Goal: Navigation & Orientation: Find specific page/section

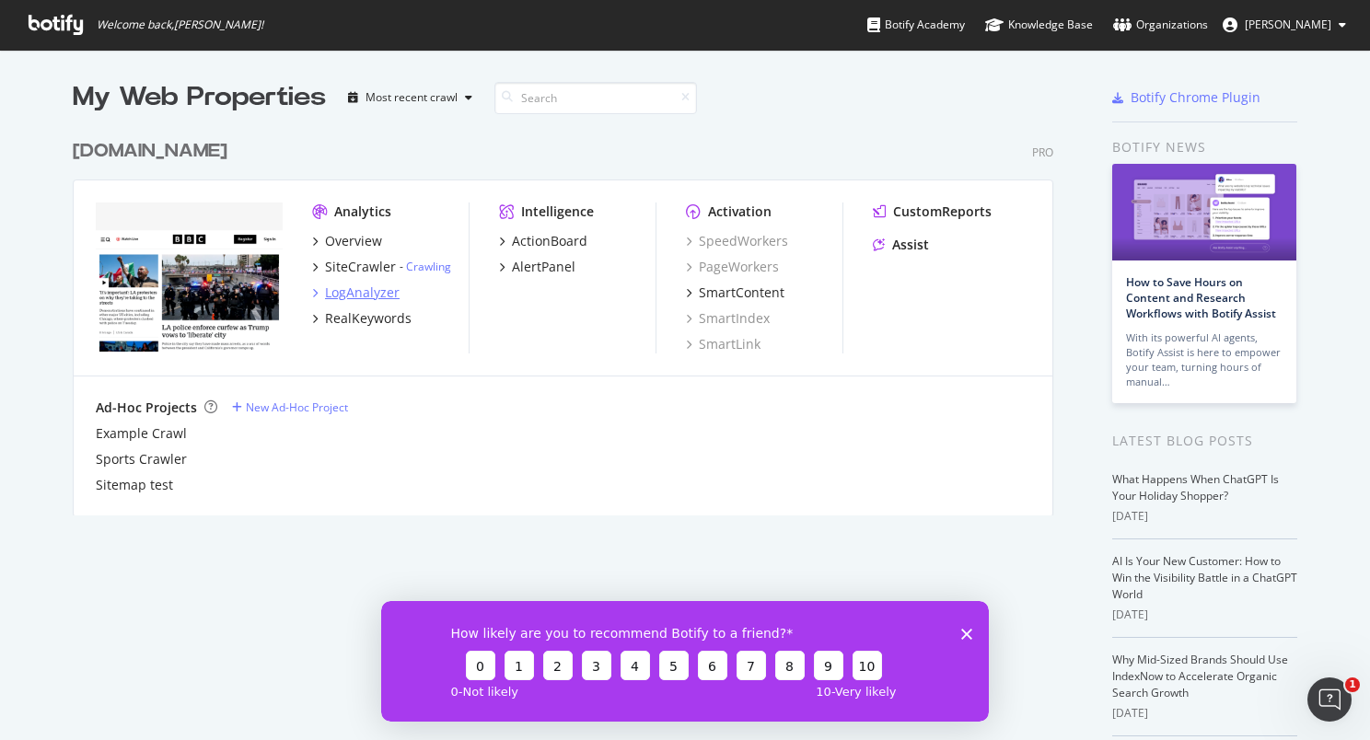
click at [358, 295] on div "LogAnalyzer" at bounding box center [362, 292] width 75 height 18
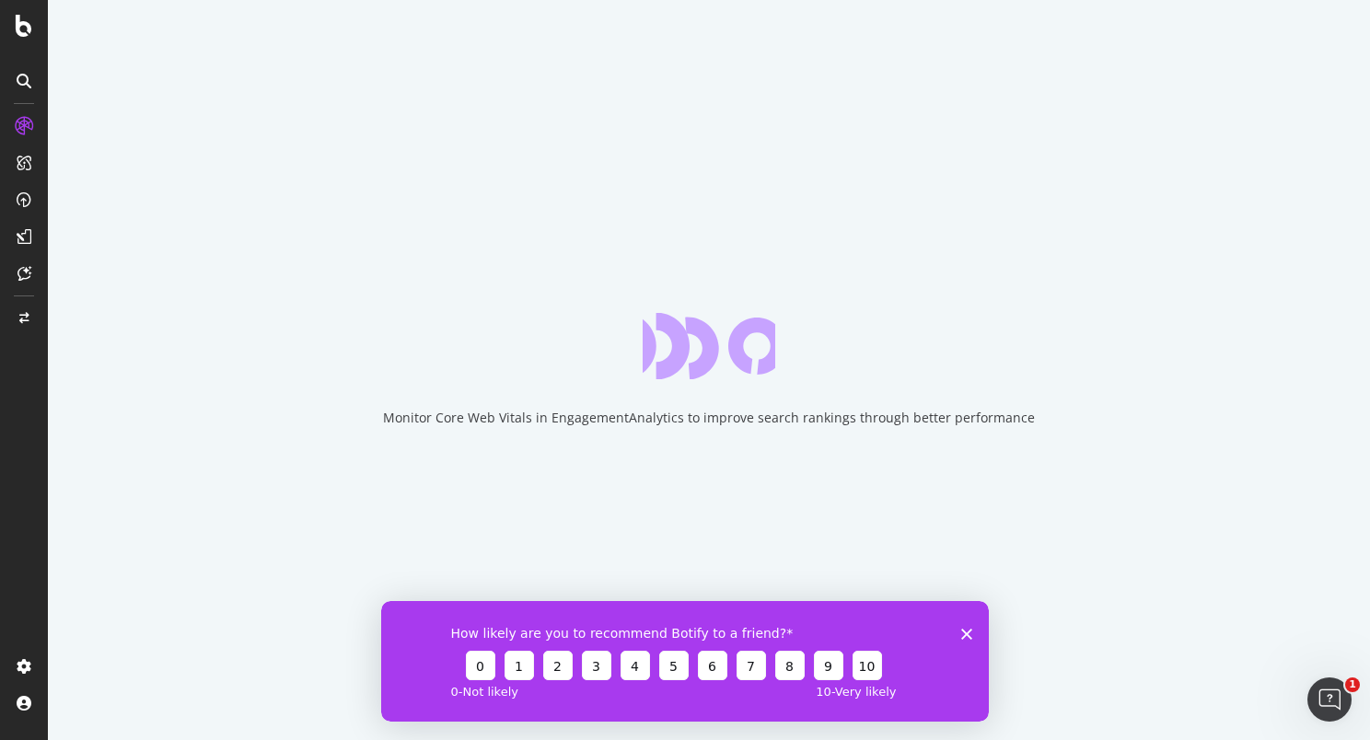
click at [968, 641] on div "How likely are you to recommend Botify to a friend? 0 1 2 3 4 5 6 7 8 9 10 0 - …" at bounding box center [684, 660] width 607 height 121
click at [964, 634] on polygon "Close survey" at bounding box center [966, 633] width 11 height 11
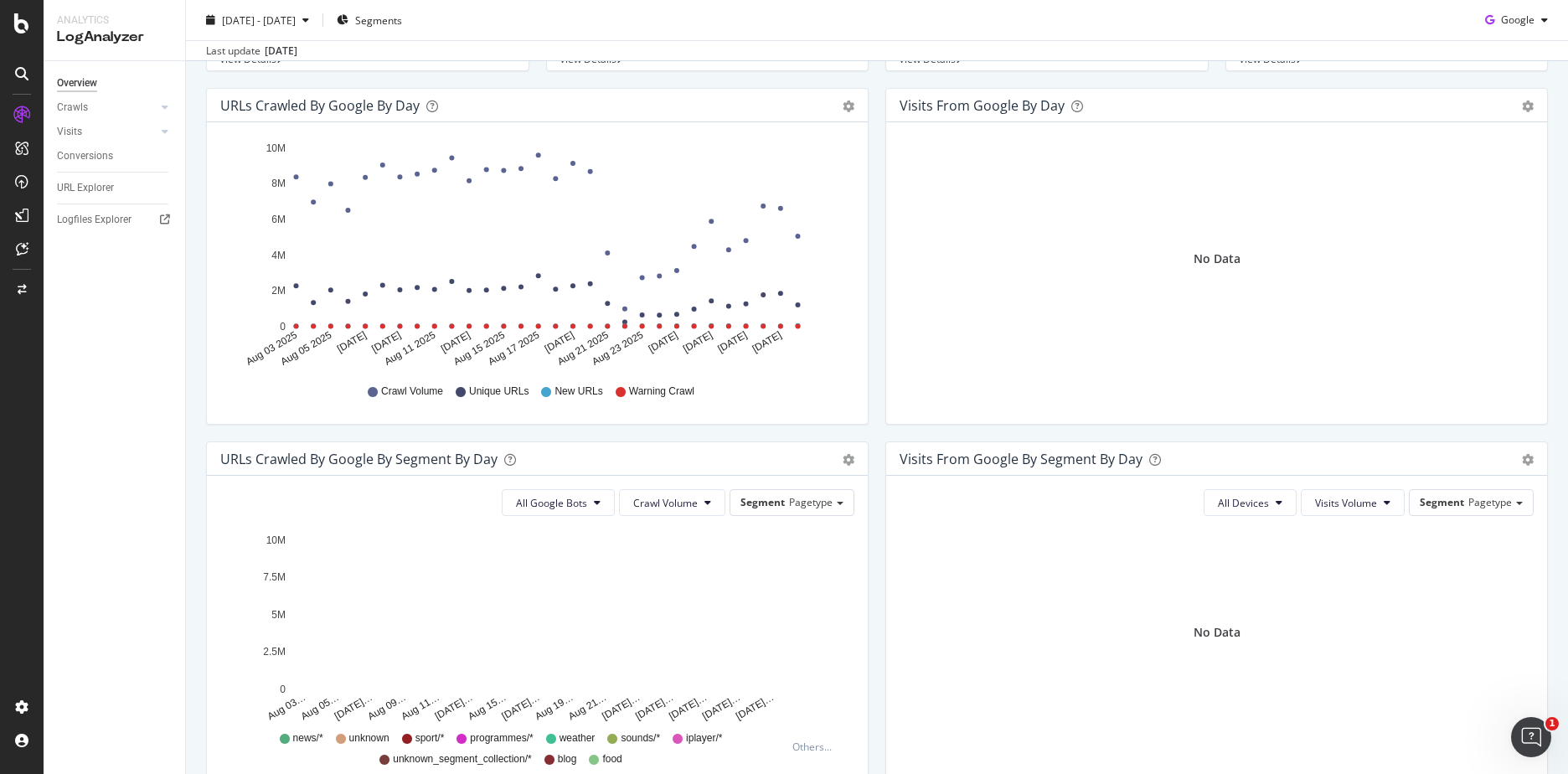
scroll to position [168, 0]
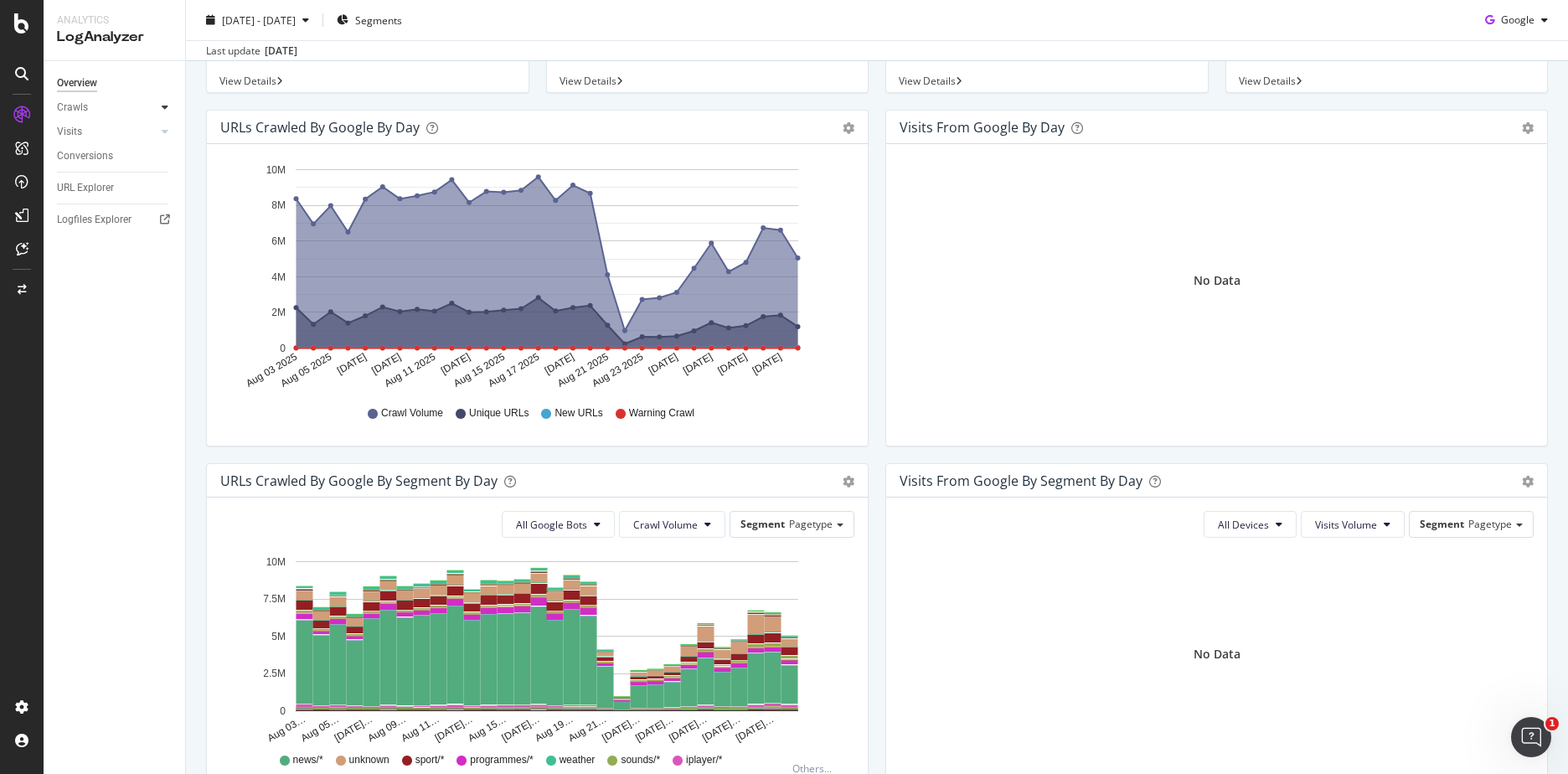
click at [161, 106] on div at bounding box center [165, 107] width 16 height 16
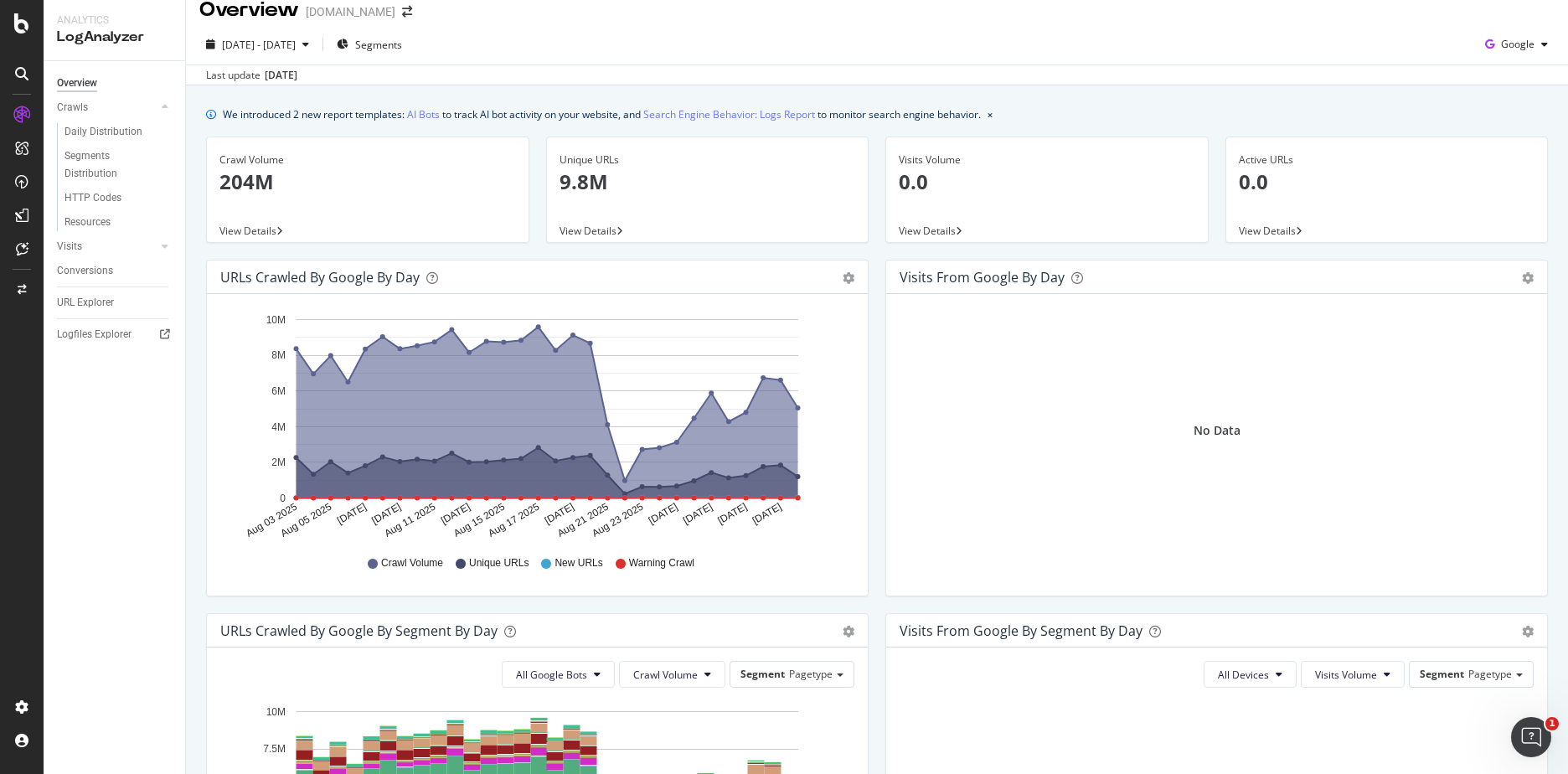
scroll to position [0, 0]
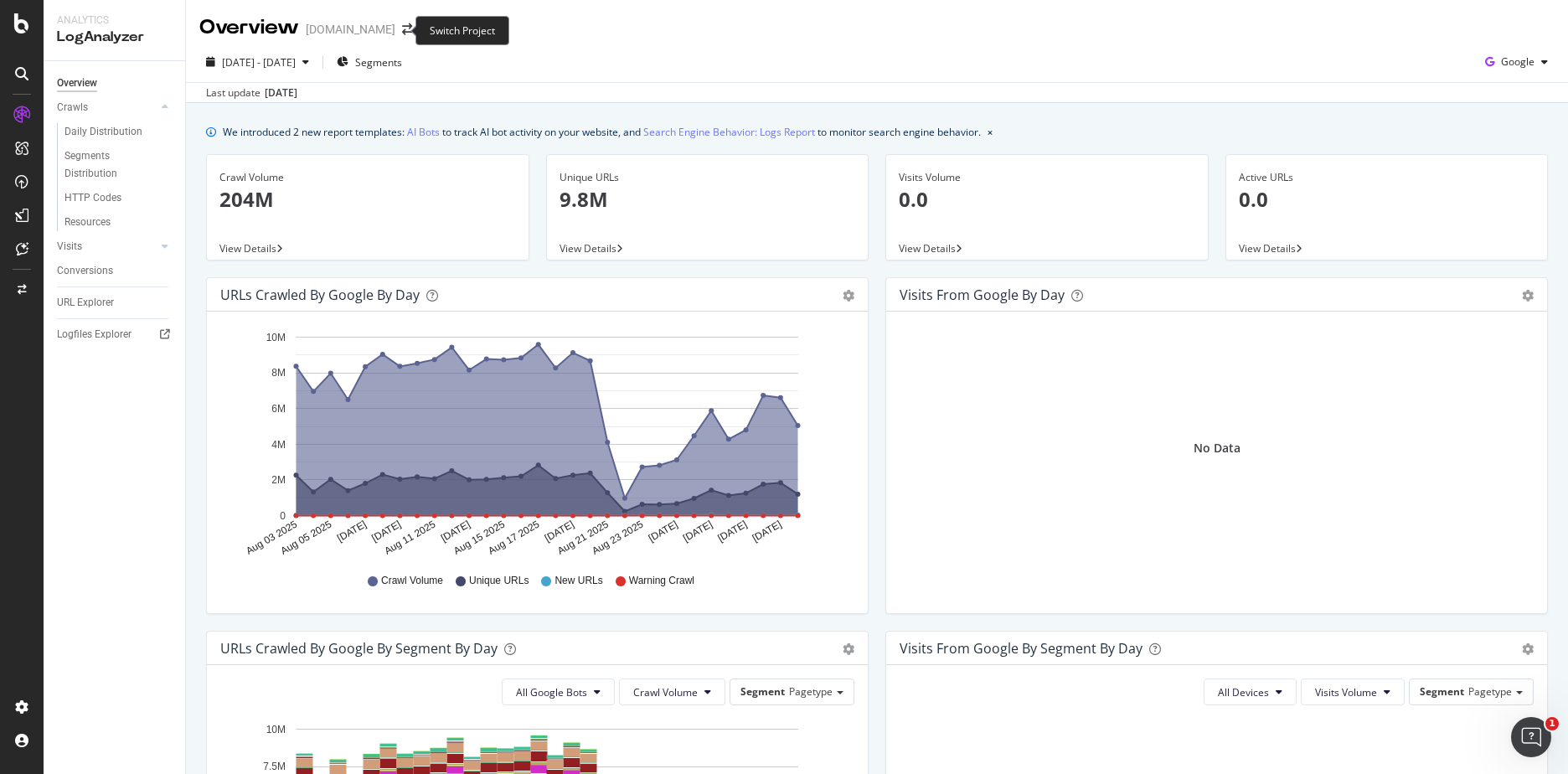
click at [403, 26] on span at bounding box center [407, 29] width 24 height 12
click at [402, 35] on icon "arrow-right-arrow-left" at bounding box center [407, 29] width 10 height 12
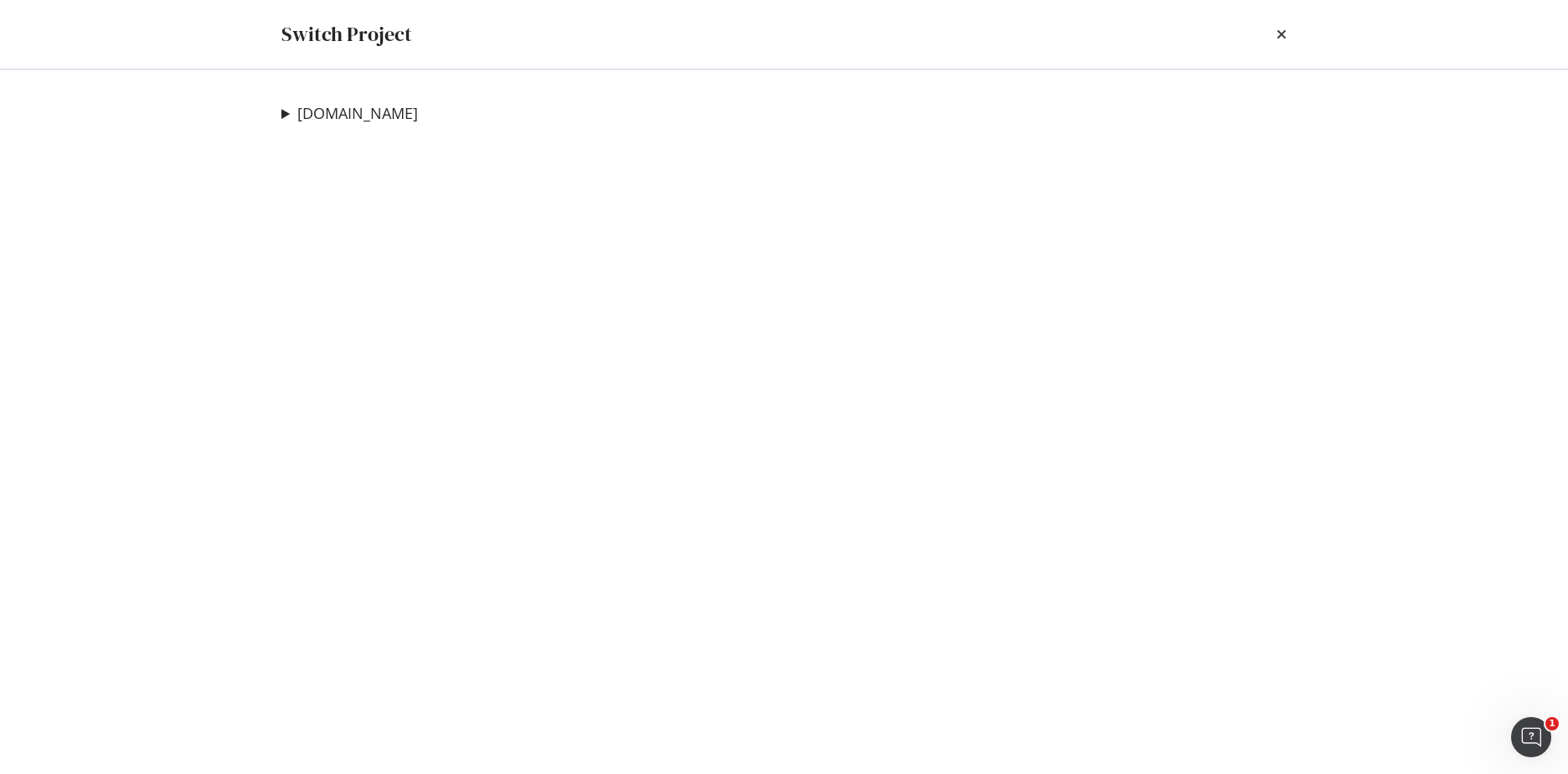
click at [1246, 37] on div "Switch Project" at bounding box center [784, 34] width 1072 height 68
click at [1246, 35] on icon "times" at bounding box center [1281, 34] width 10 height 14
